Goal: Find specific page/section: Find specific page/section

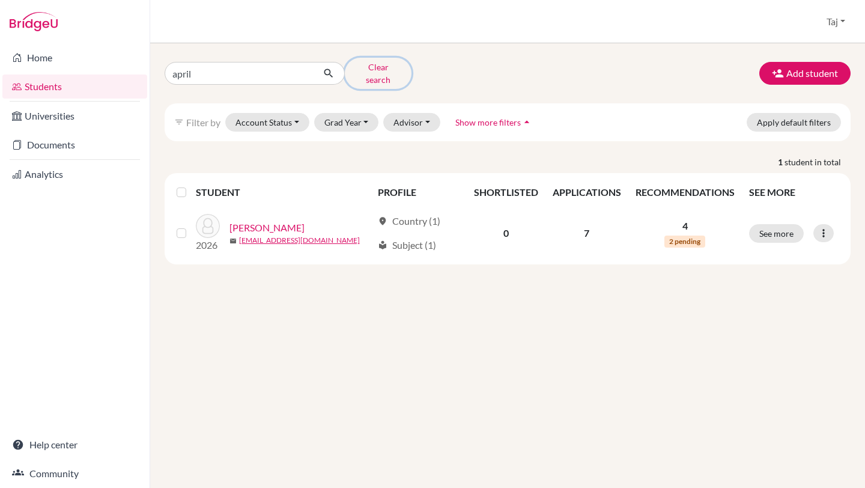
click at [370, 67] on button "Clear search" at bounding box center [378, 73] width 67 height 31
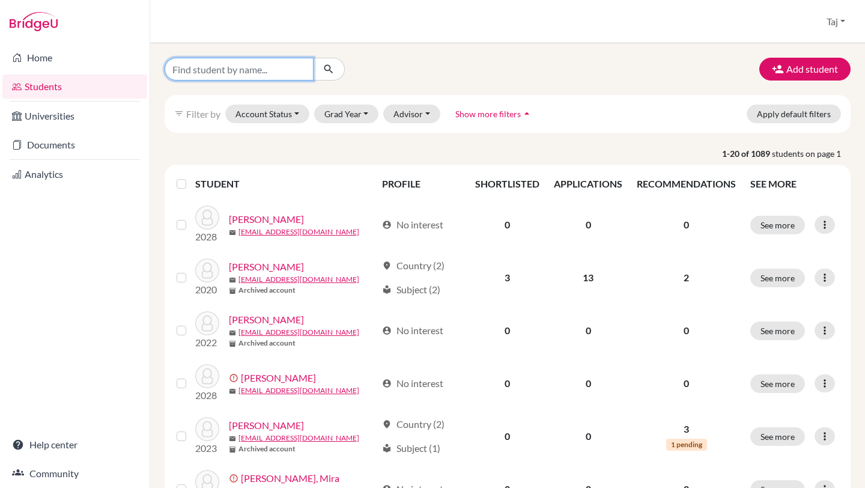
click at [225, 74] on input "Find student by name..." at bounding box center [239, 69] width 149 height 23
type input "ajna"
click button "submit" at bounding box center [329, 69] width 32 height 23
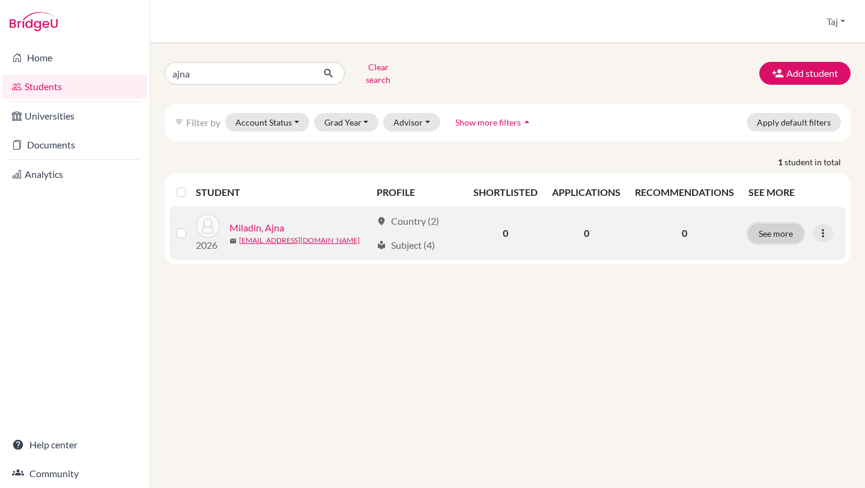
click at [767, 224] on button "See more" at bounding box center [775, 233] width 55 height 19
click at [273, 220] on link "Miladin, Ajna" at bounding box center [256, 227] width 55 height 14
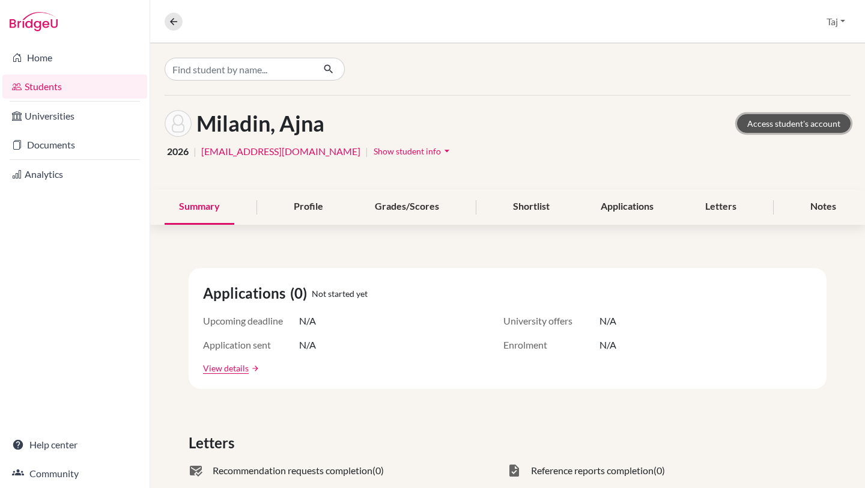
click at [799, 125] on link "Access student's account" at bounding box center [793, 123] width 113 height 19
